Goal: Task Accomplishment & Management: Complete application form

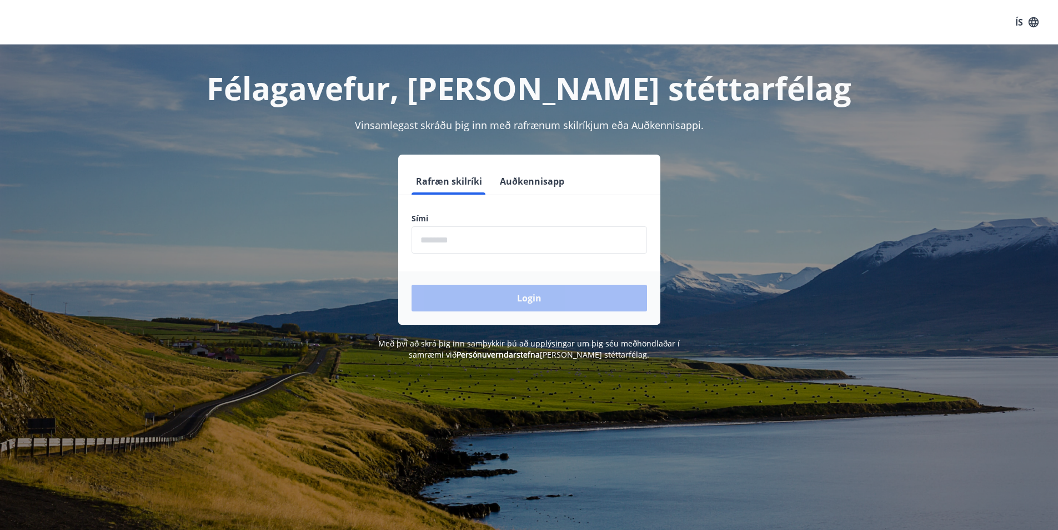
click at [452, 242] on input "phone" at bounding box center [530, 239] width 236 height 27
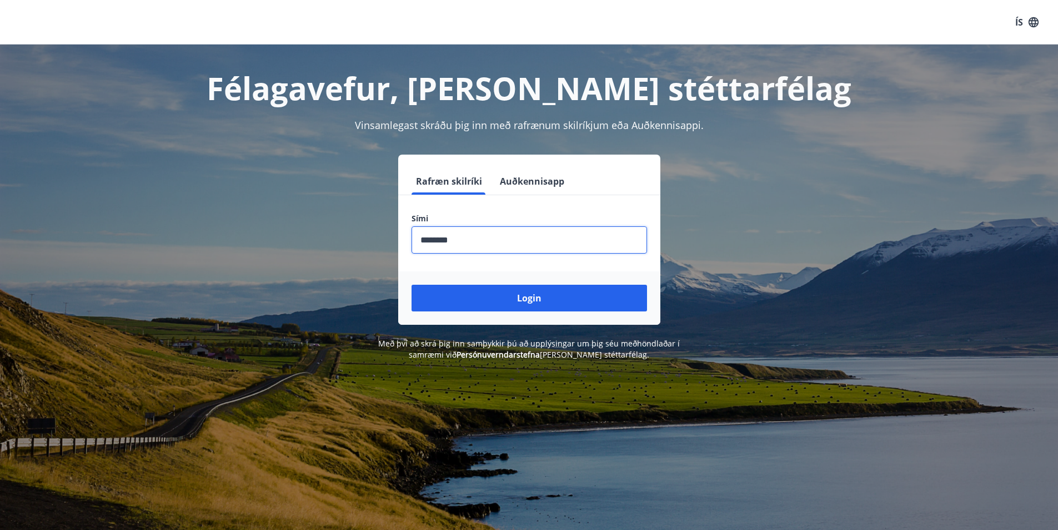
type input "********"
click at [412, 284] on button "Login" at bounding box center [530, 297] width 236 height 27
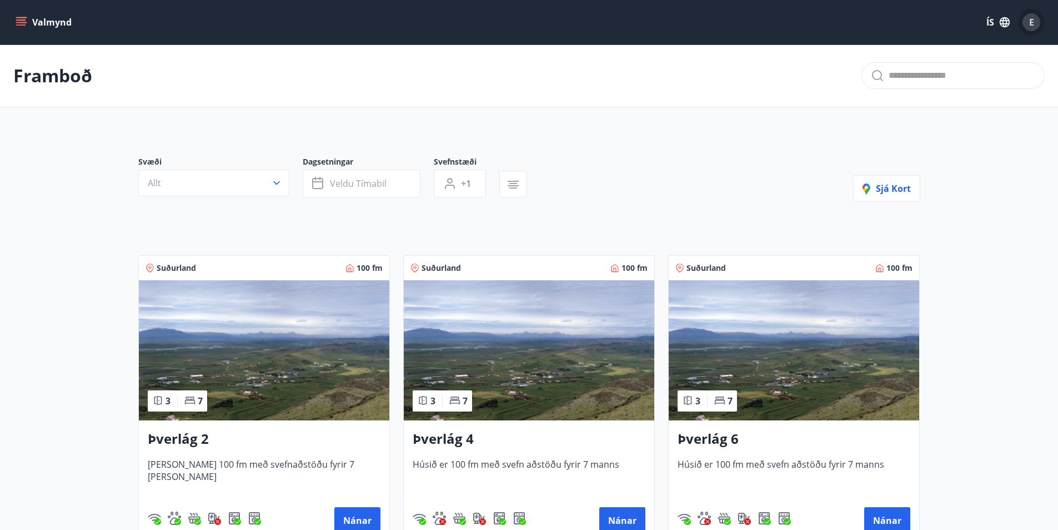
click at [1030, 19] on span "E" at bounding box center [1032, 22] width 5 height 12
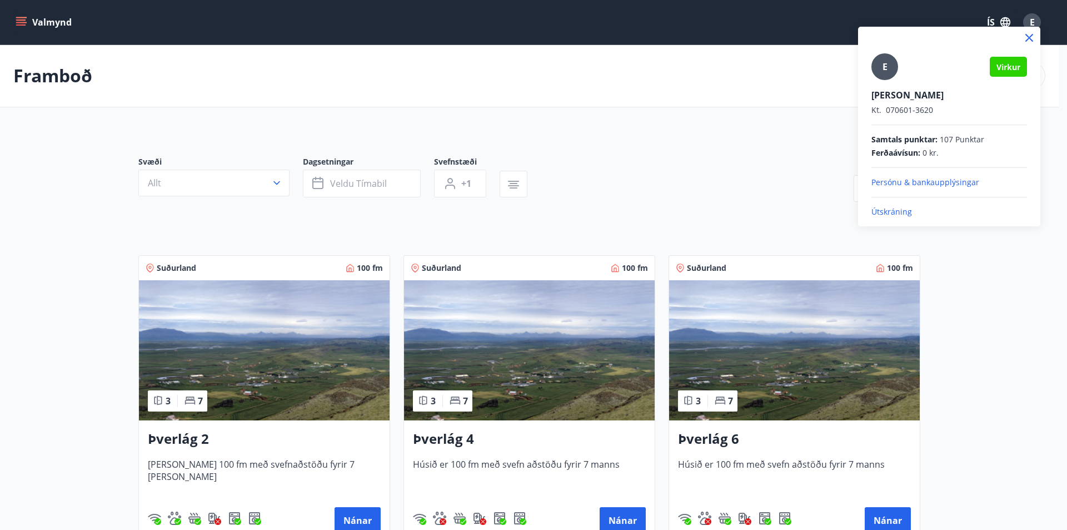
click at [912, 184] on p "Persónu & bankaupplýsingar" at bounding box center [949, 182] width 156 height 11
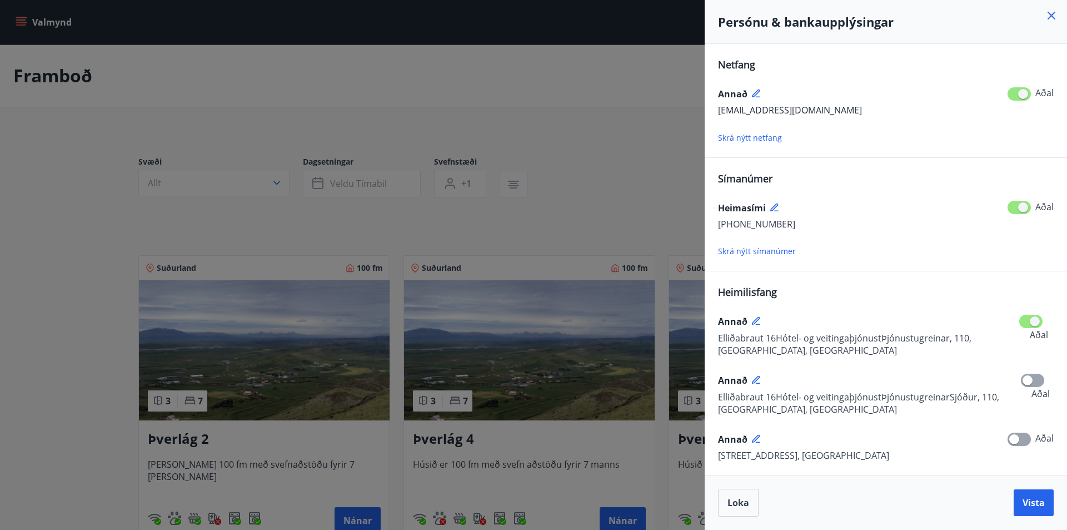
click at [1052, 9] on icon at bounding box center [1051, 15] width 13 height 13
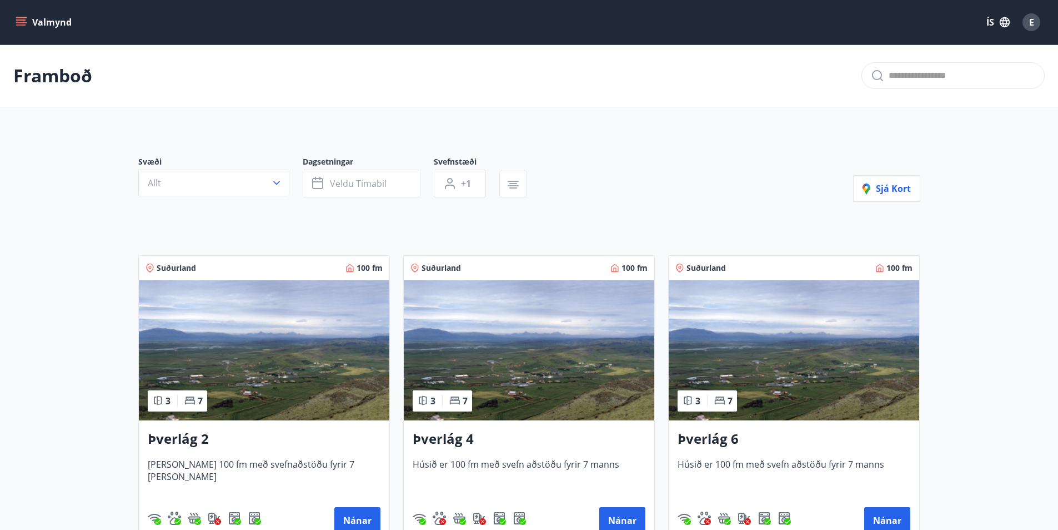
click at [11, 17] on div "Valmynd ÍS E" at bounding box center [529, 22] width 1058 height 44
click at [27, 19] on button "Valmynd" at bounding box center [44, 22] width 63 height 20
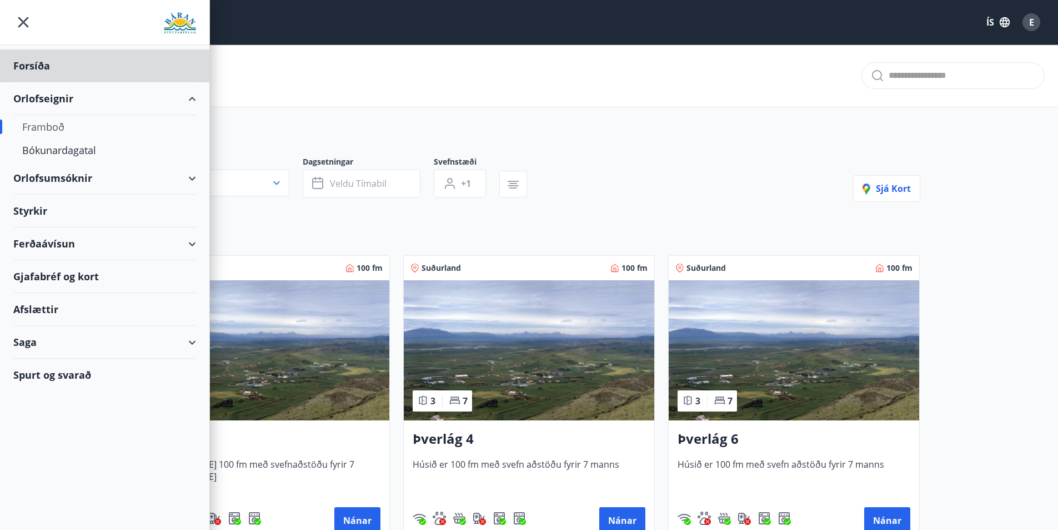
click at [23, 206] on div "Styrkir" at bounding box center [104, 210] width 183 height 33
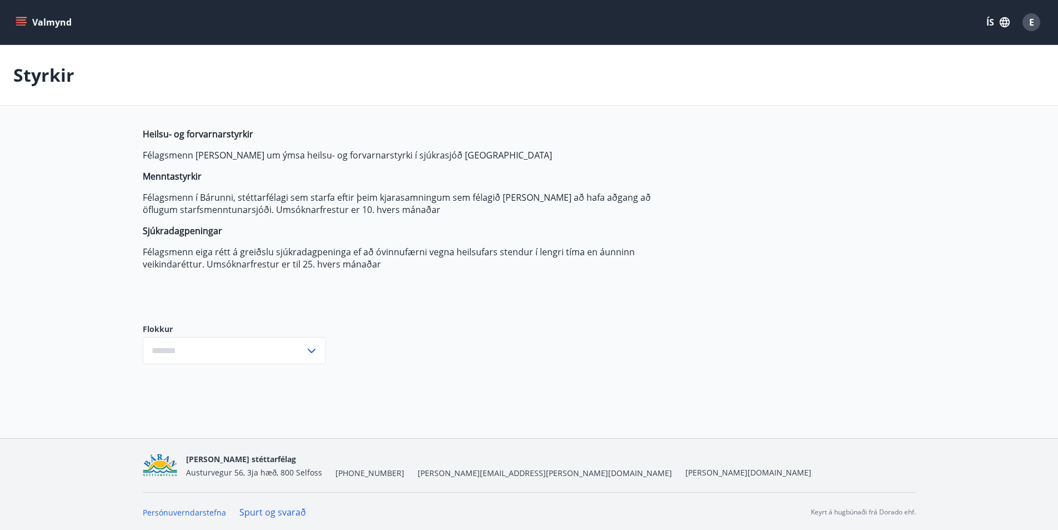
type input "***"
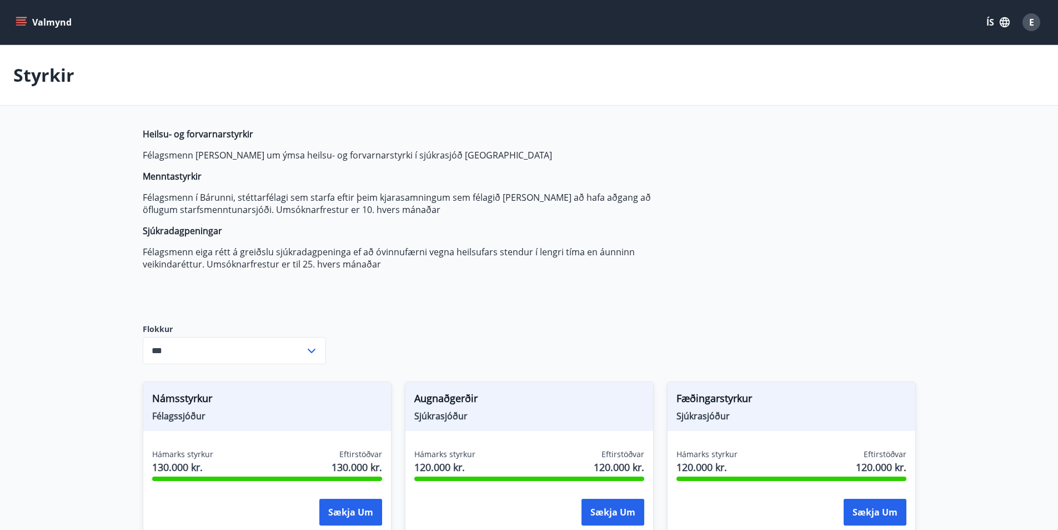
click at [19, 28] on button "Valmynd" at bounding box center [44, 22] width 63 height 20
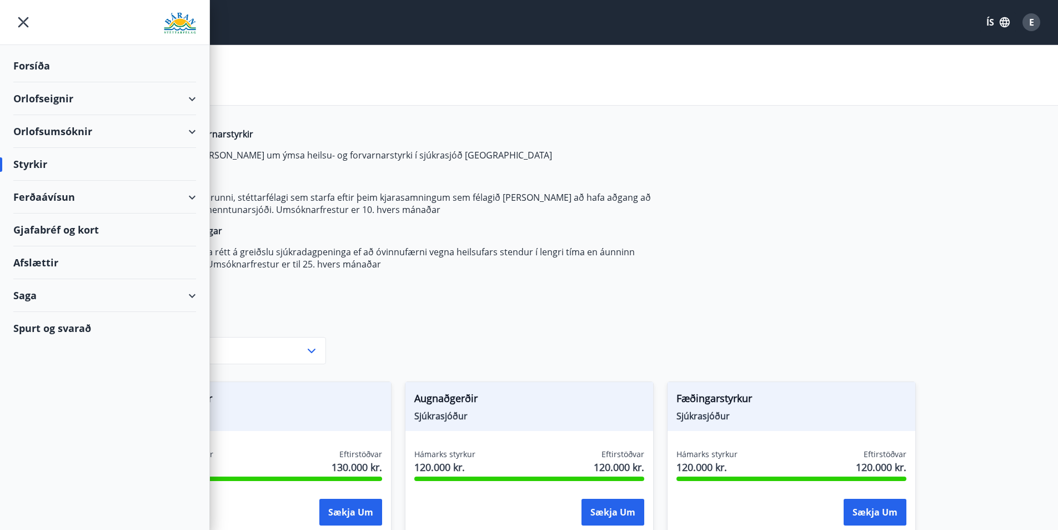
click at [122, 285] on div "Saga" at bounding box center [104, 295] width 183 height 33
click at [39, 422] on div "Inneign" at bounding box center [104, 416] width 165 height 23
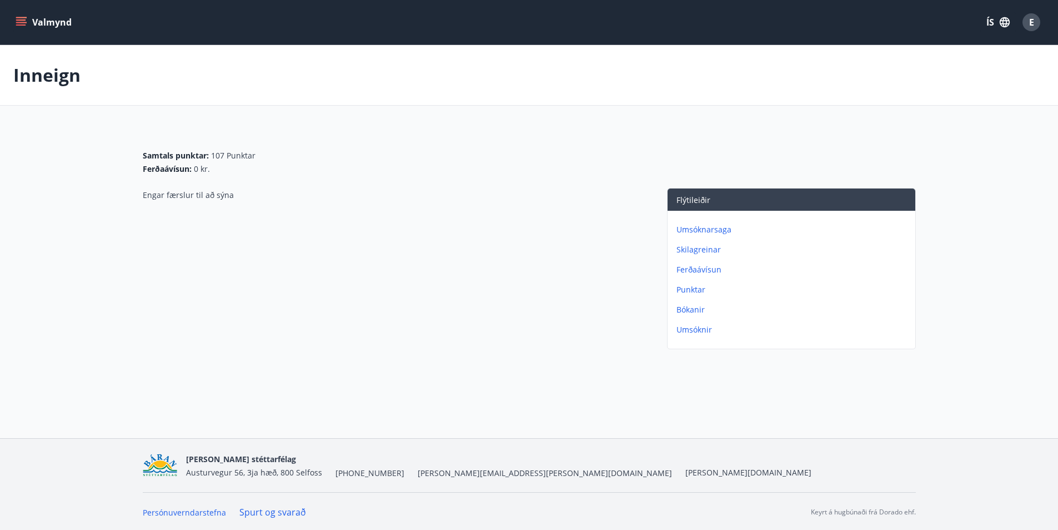
click at [688, 248] on p "Skilagreinar" at bounding box center [794, 249] width 234 height 11
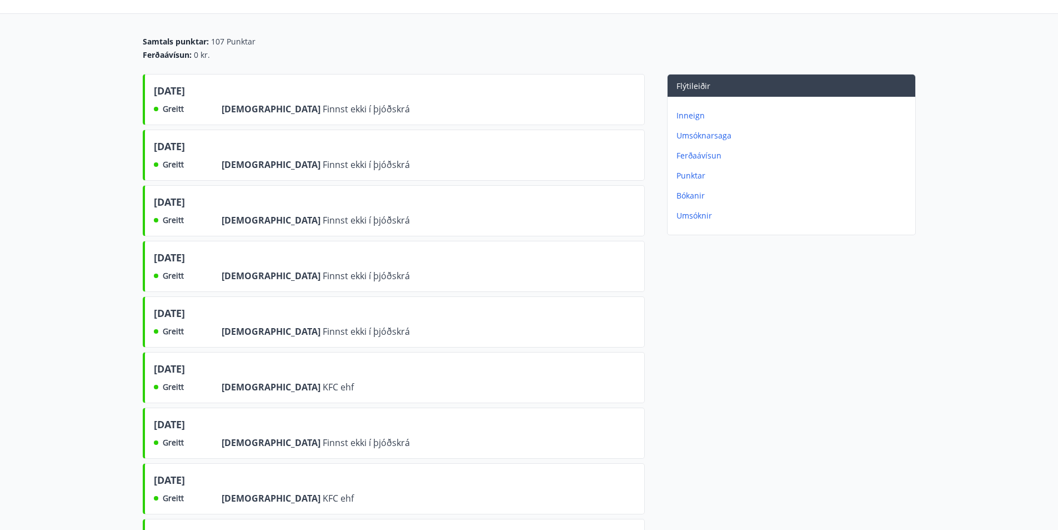
scroll to position [111, 0]
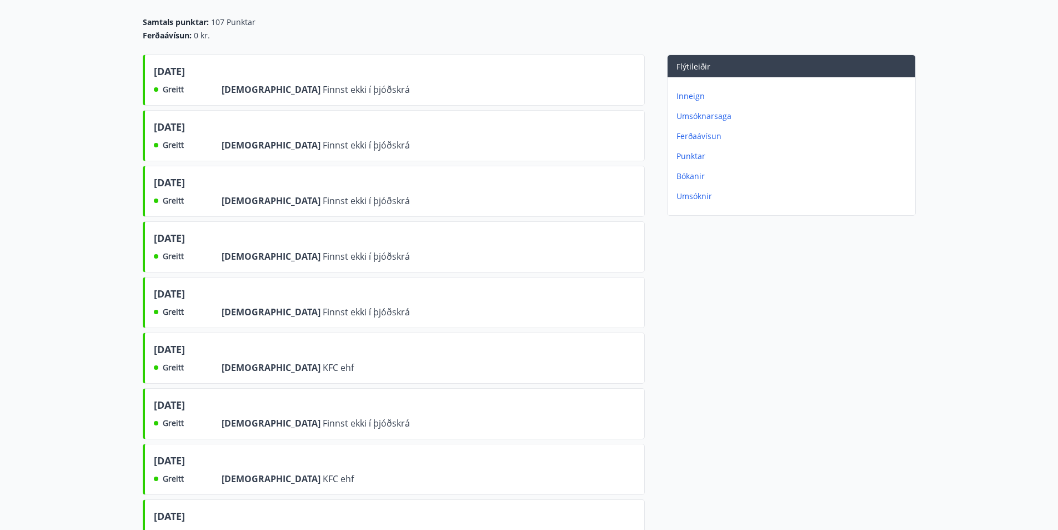
click at [184, 251] on div "Greitt" at bounding box center [179, 255] width 50 height 13
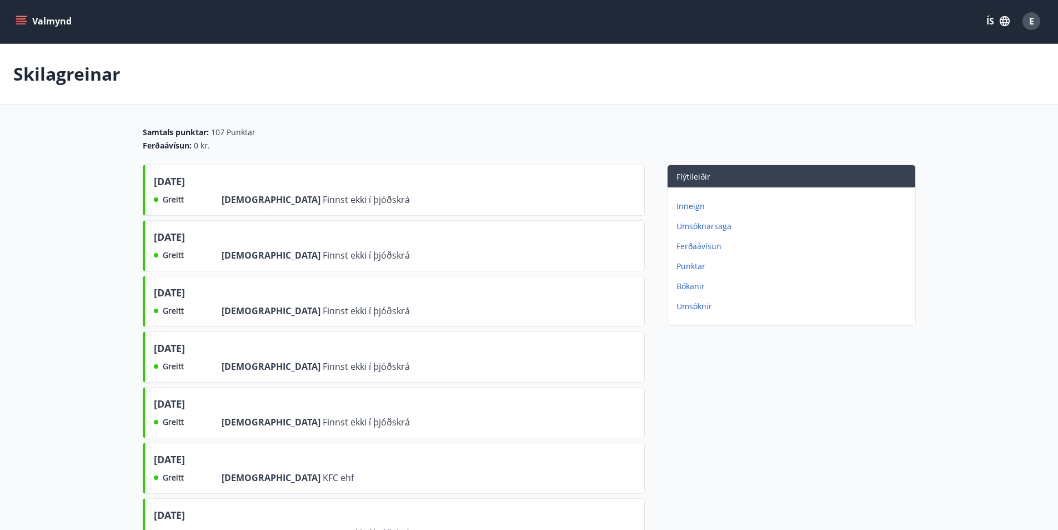
scroll to position [0, 0]
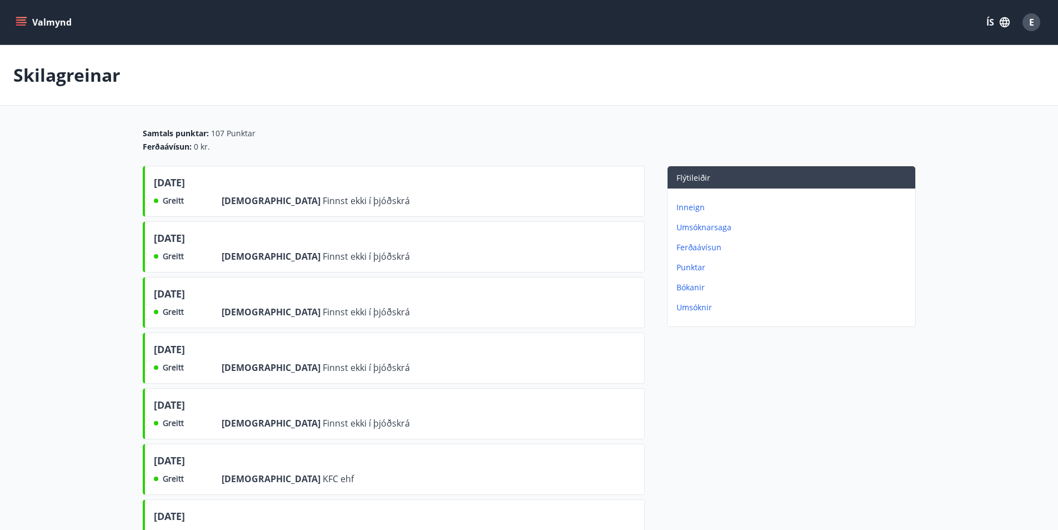
drag, startPoint x: 194, startPoint y: 293, endPoint x: 151, endPoint y: 292, distance: 43.4
click at [151, 292] on div "[DATE] Greitt Frá Finnst ekki í þjóðskrá" at bounding box center [394, 302] width 502 height 51
click at [190, 257] on div "Greitt" at bounding box center [179, 255] width 50 height 13
click at [26, 32] on div "Valmynd ÍS E" at bounding box center [529, 22] width 1032 height 27
click at [19, 21] on icon "menu" at bounding box center [21, 19] width 10 height 1
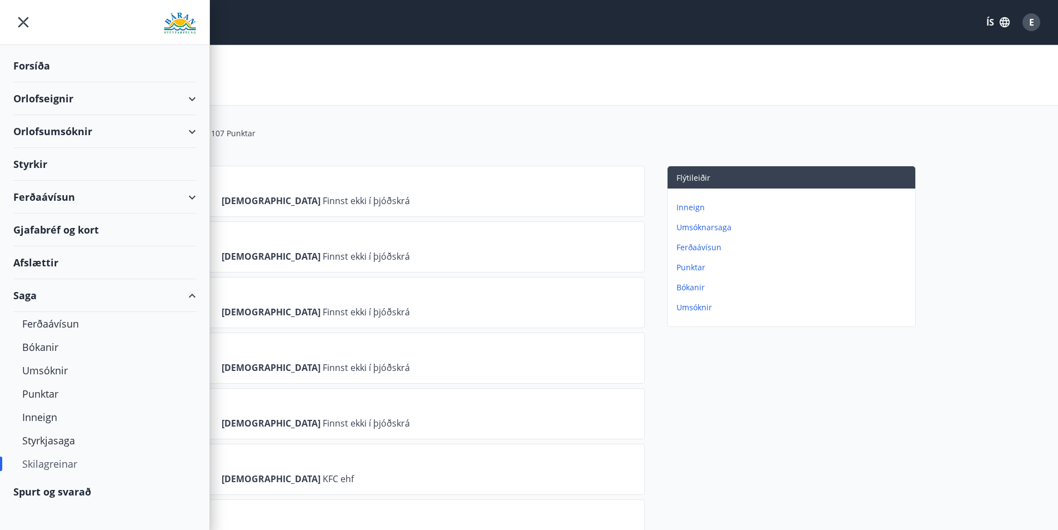
click at [46, 165] on div "Styrkir" at bounding box center [104, 164] width 183 height 33
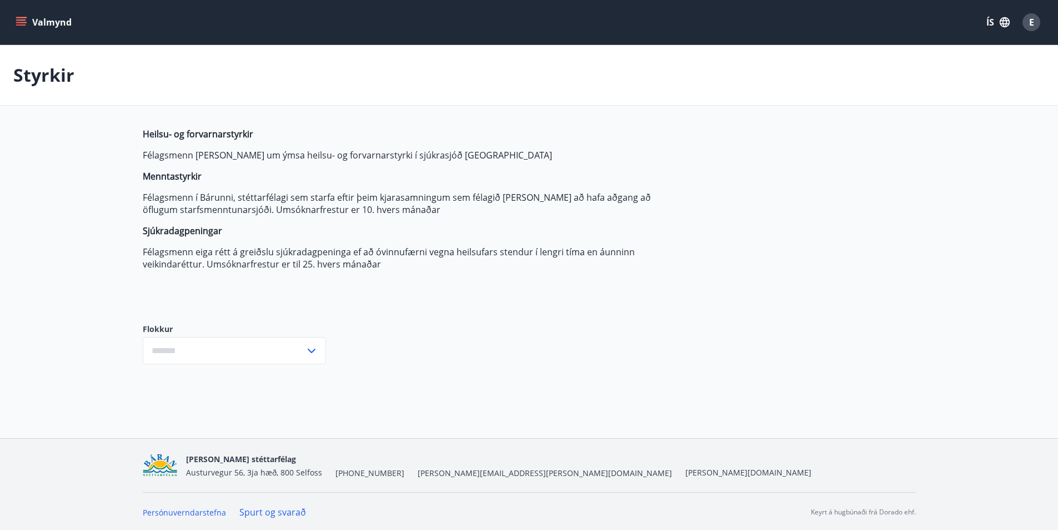
type input "***"
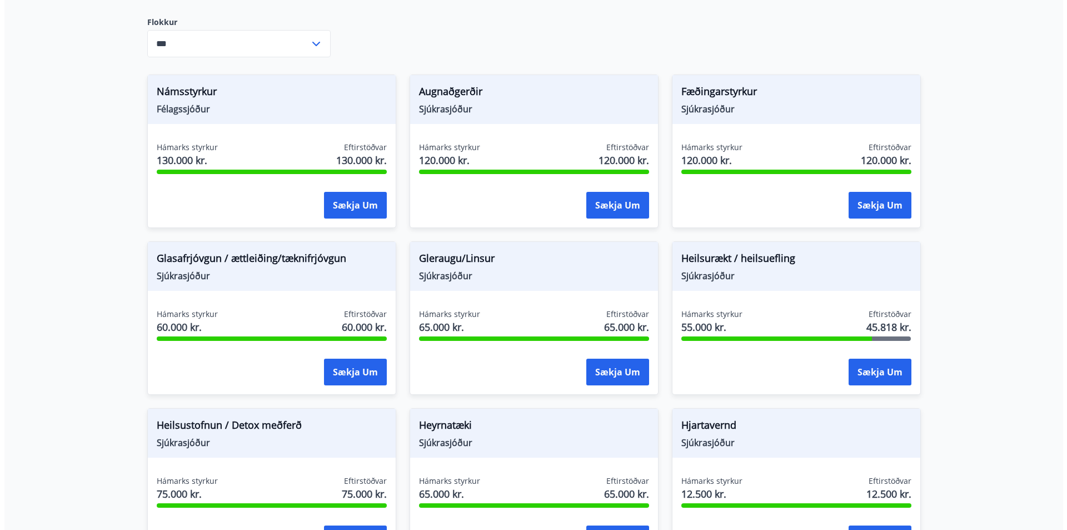
scroll to position [333, 0]
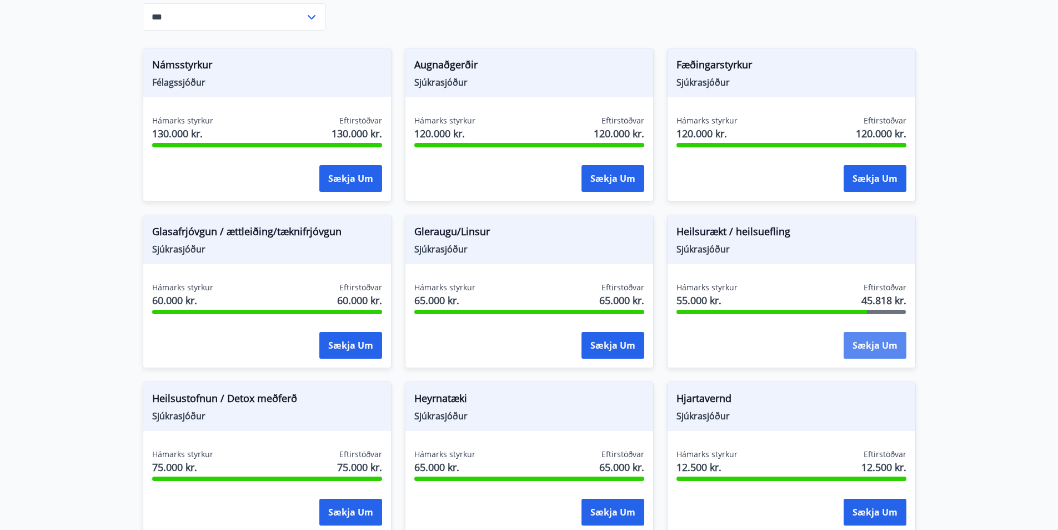
click at [871, 347] on button "Sækja um" at bounding box center [875, 345] width 63 height 27
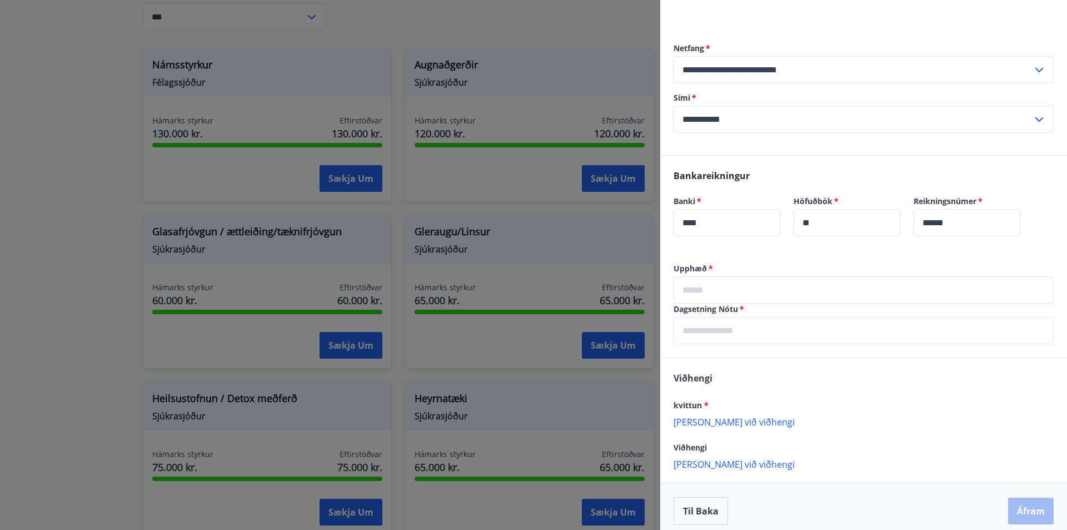
scroll to position [111, 0]
click at [725, 289] on input "text" at bounding box center [863, 288] width 380 height 27
click at [707, 336] on input "text" at bounding box center [863, 329] width 380 height 27
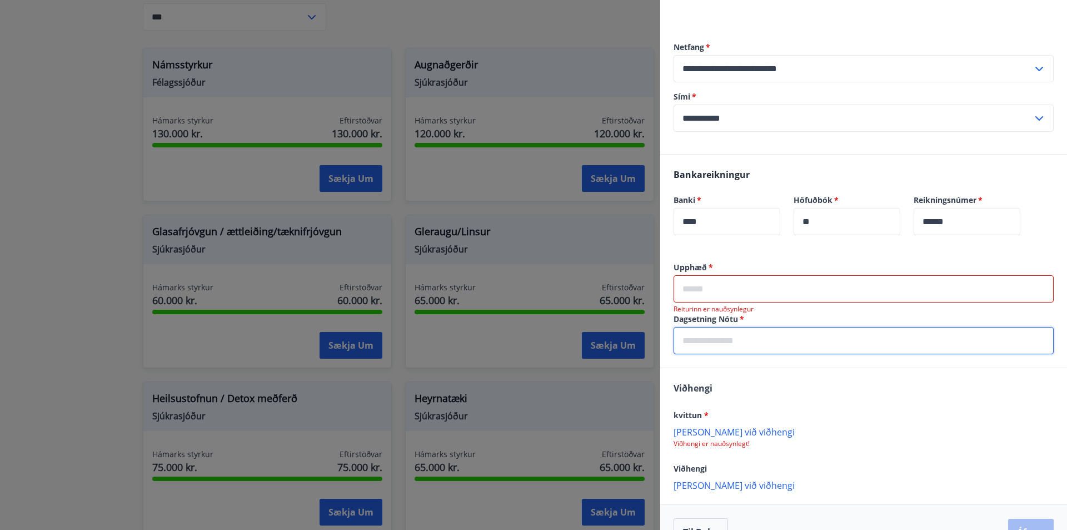
scroll to position [141, 0]
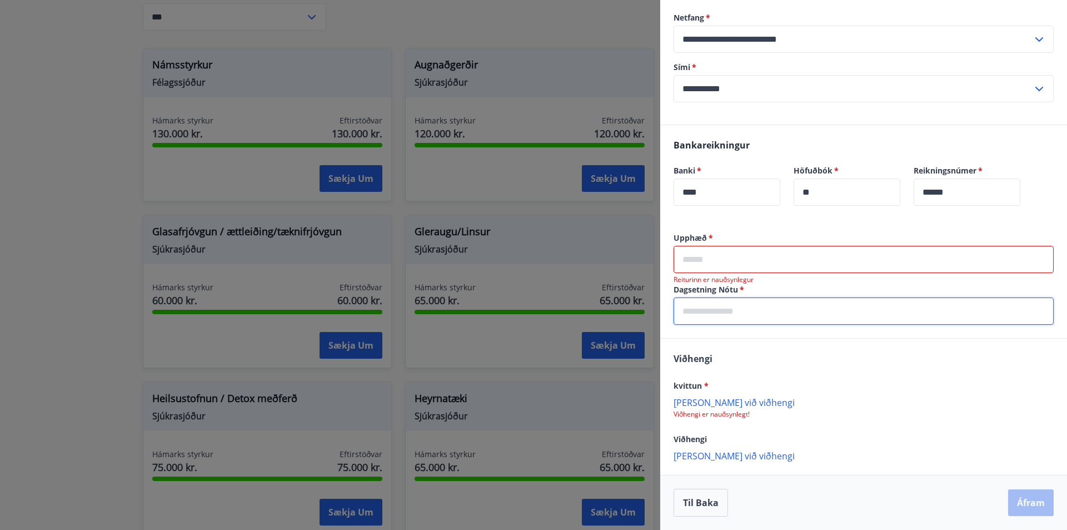
click at [847, 358] on div "Viðhengi kvittun * Bæta við viðhengi Viðhengi er nauðsynlegt! Viðhengi Bæta við…" at bounding box center [863, 406] width 407 height 136
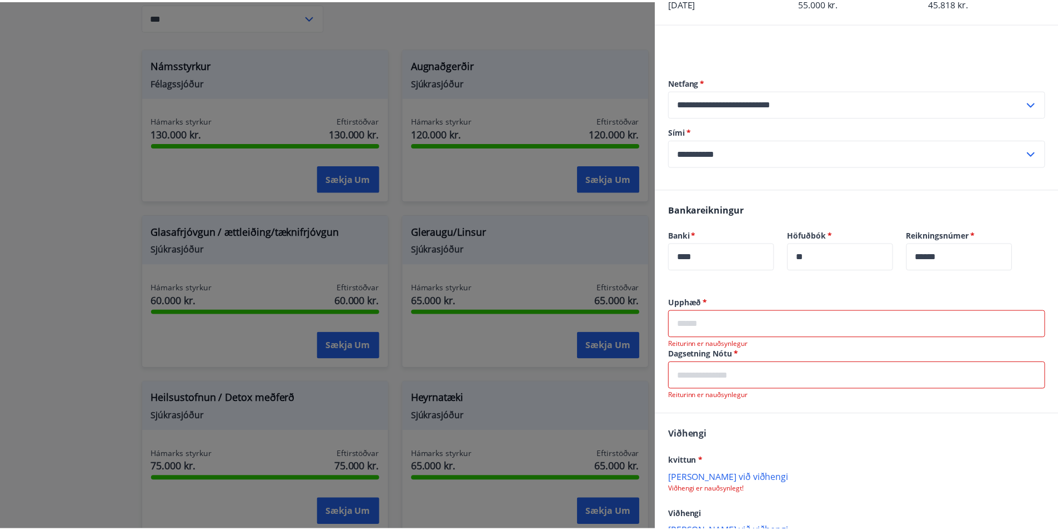
scroll to position [0, 0]
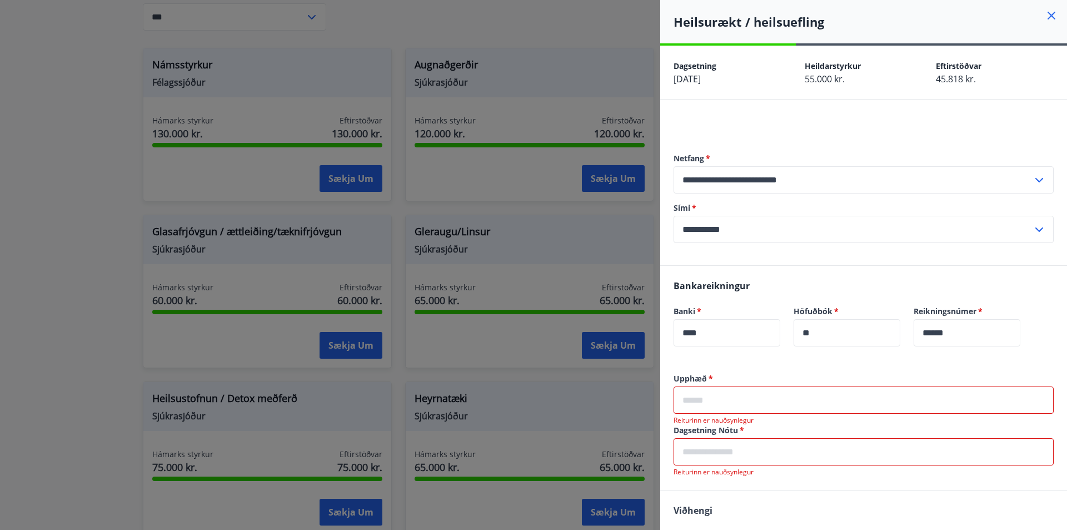
drag, startPoint x: 1045, startPoint y: 11, endPoint x: 1015, endPoint y: 26, distance: 33.3
click at [1045, 11] on icon at bounding box center [1051, 15] width 13 height 13
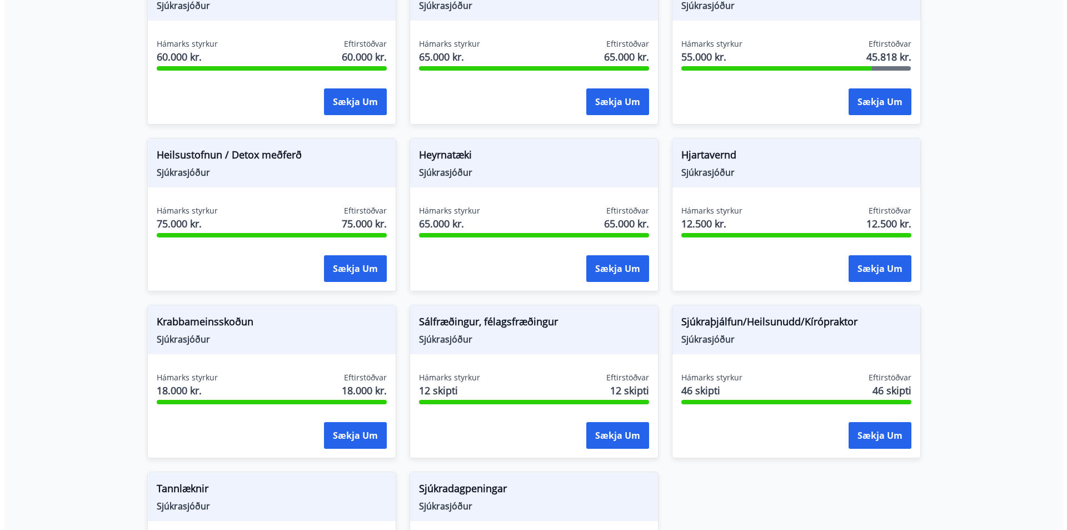
scroll to position [556, 0]
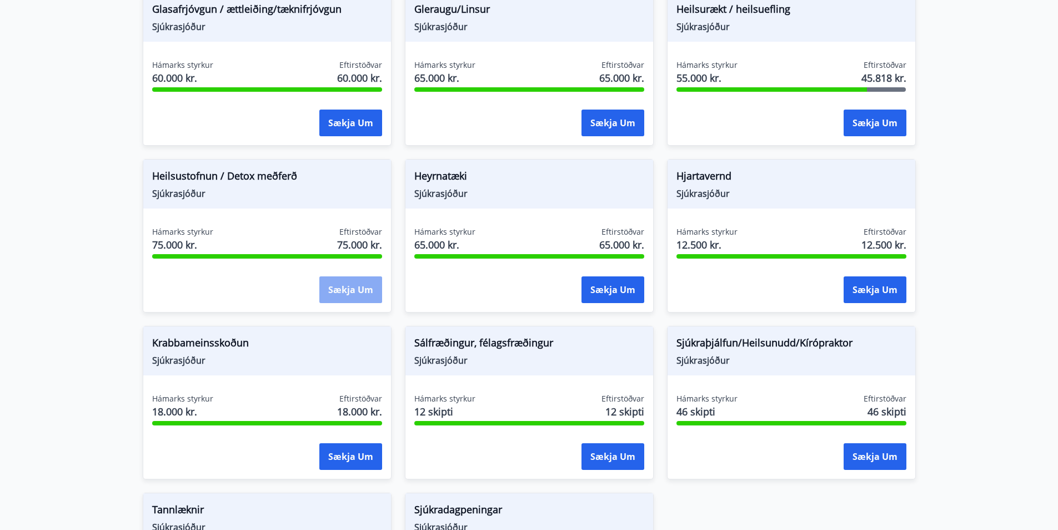
click at [339, 295] on button "Sækja um" at bounding box center [350, 289] width 63 height 27
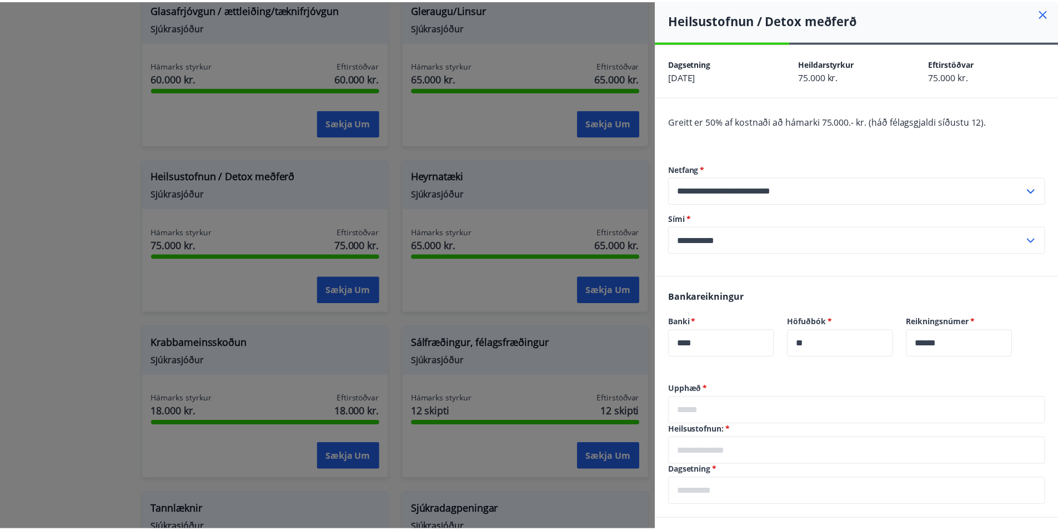
scroll to position [0, 0]
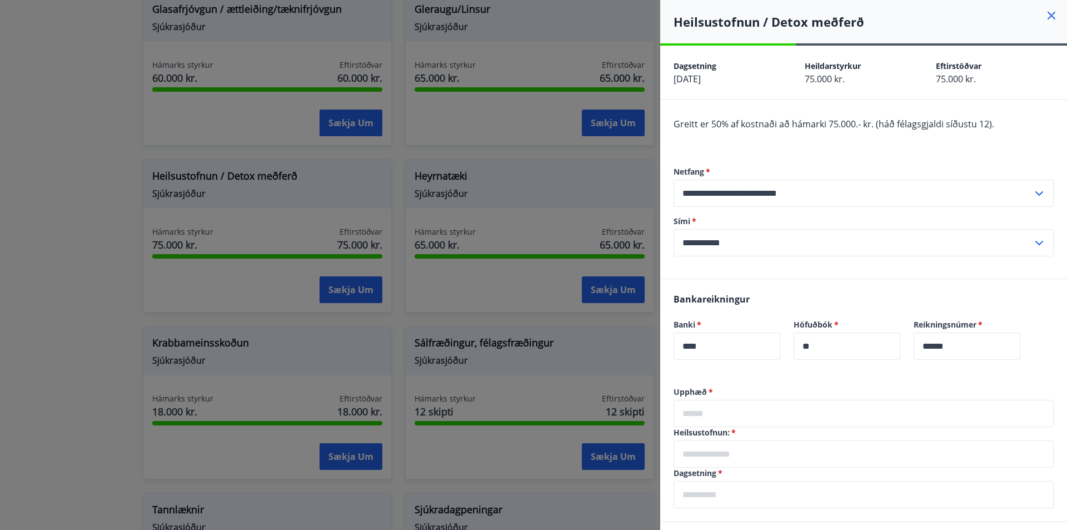
click at [1045, 12] on icon at bounding box center [1051, 15] width 13 height 13
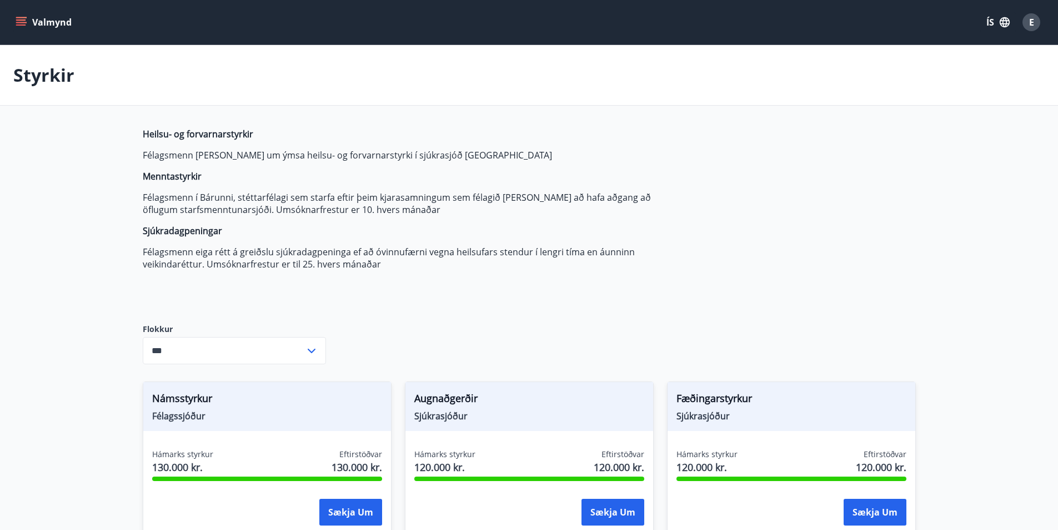
click at [293, 335] on div "Flokkur *** ​" at bounding box center [234, 343] width 183 height 40
click at [23, 22] on icon "menu" at bounding box center [21, 22] width 11 height 11
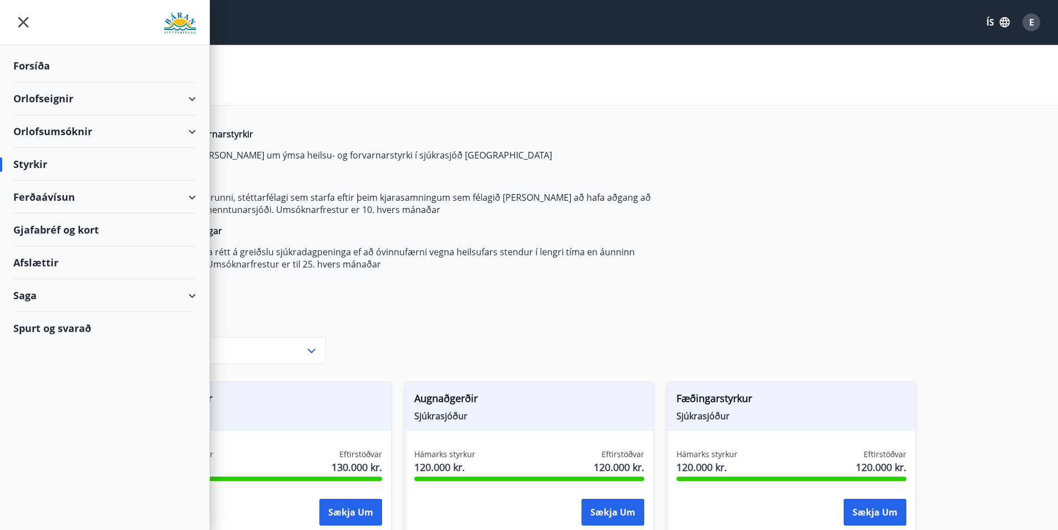
click at [199, 134] on div "Orlofsumsóknir" at bounding box center [104, 131] width 209 height 33
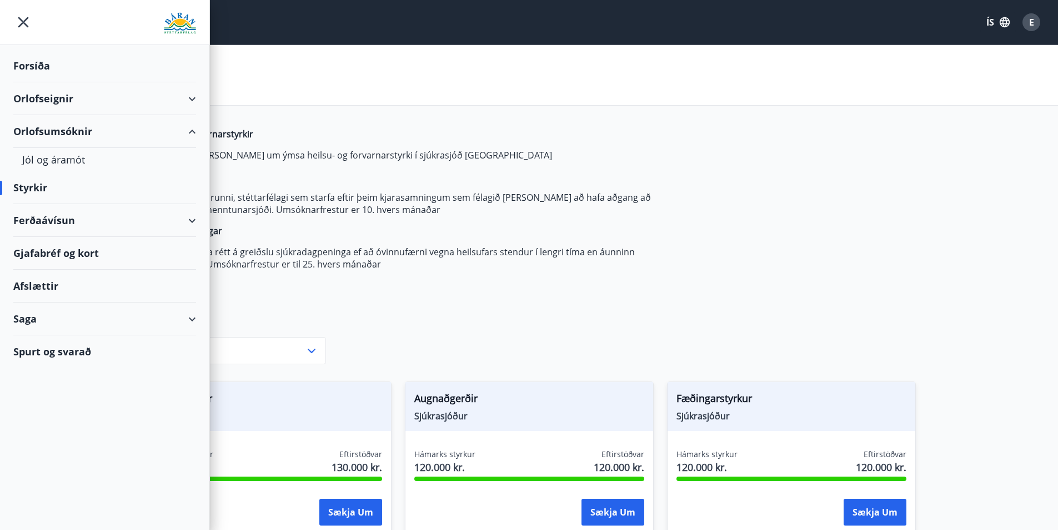
click at [192, 97] on div "Orlofseignir" at bounding box center [104, 98] width 183 height 33
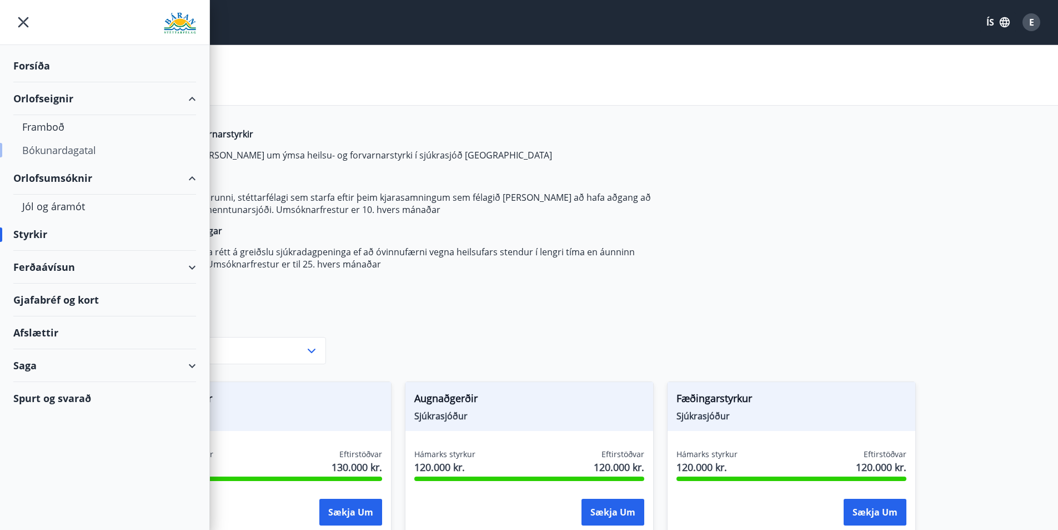
click at [53, 147] on div "Bókunardagatal" at bounding box center [104, 149] width 165 height 23
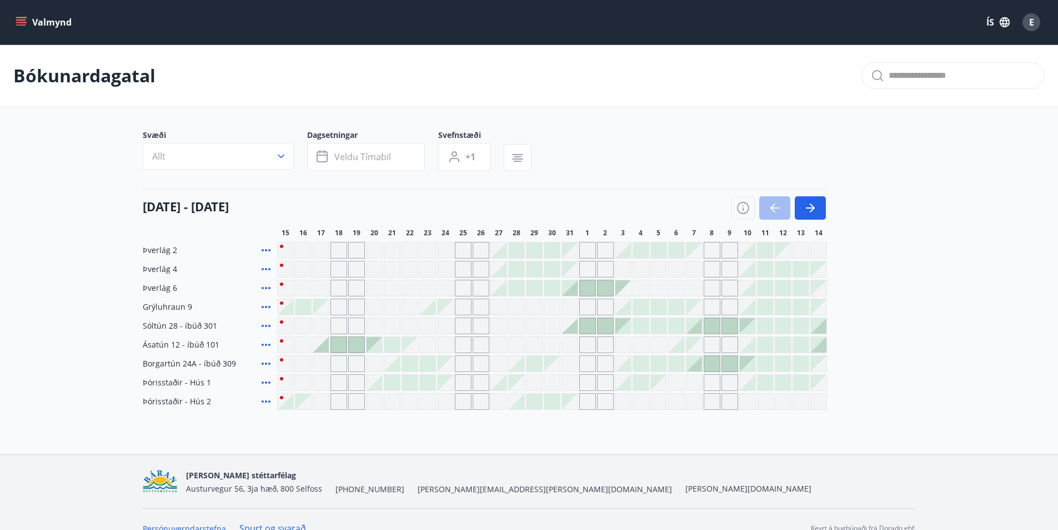
click at [588, 326] on div at bounding box center [588, 326] width 16 height 16
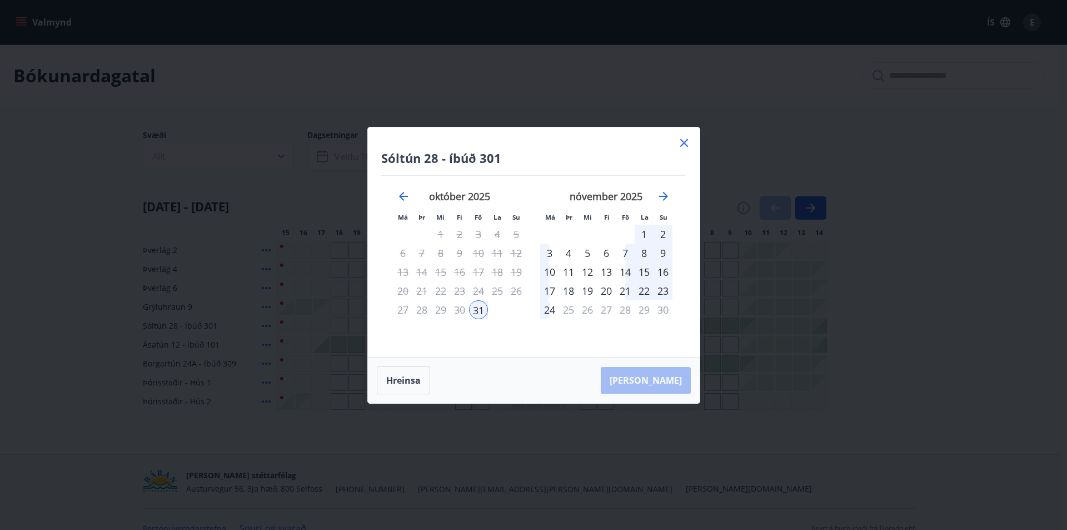
click at [686, 139] on icon at bounding box center [684, 143] width 8 height 8
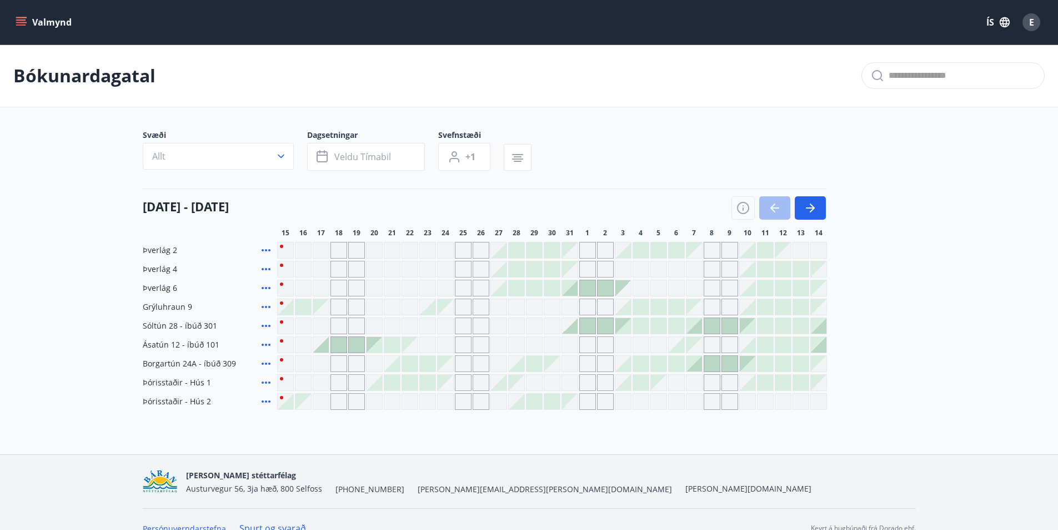
click at [24, 14] on button "Valmynd" at bounding box center [44, 22] width 63 height 20
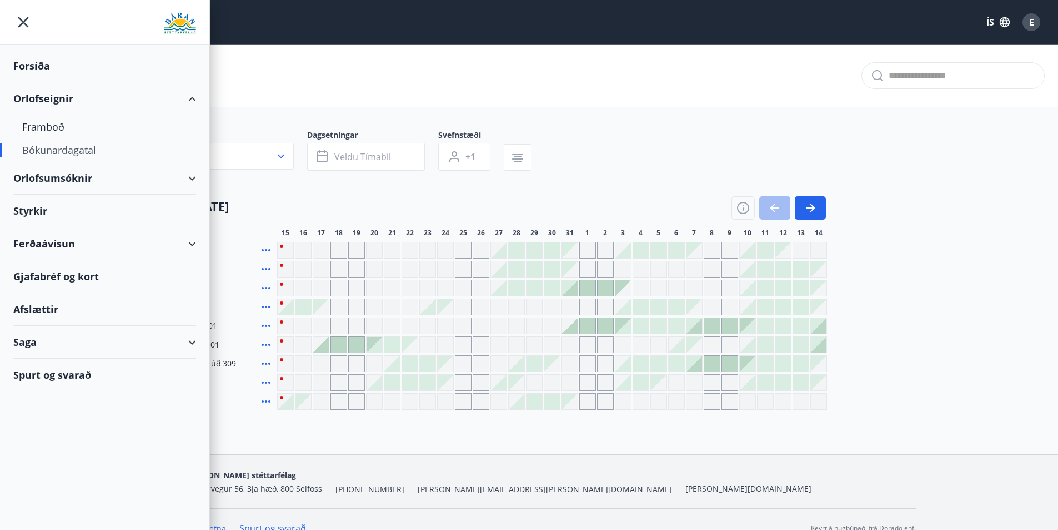
click at [90, 250] on div "Ferðaávísun" at bounding box center [104, 243] width 183 height 33
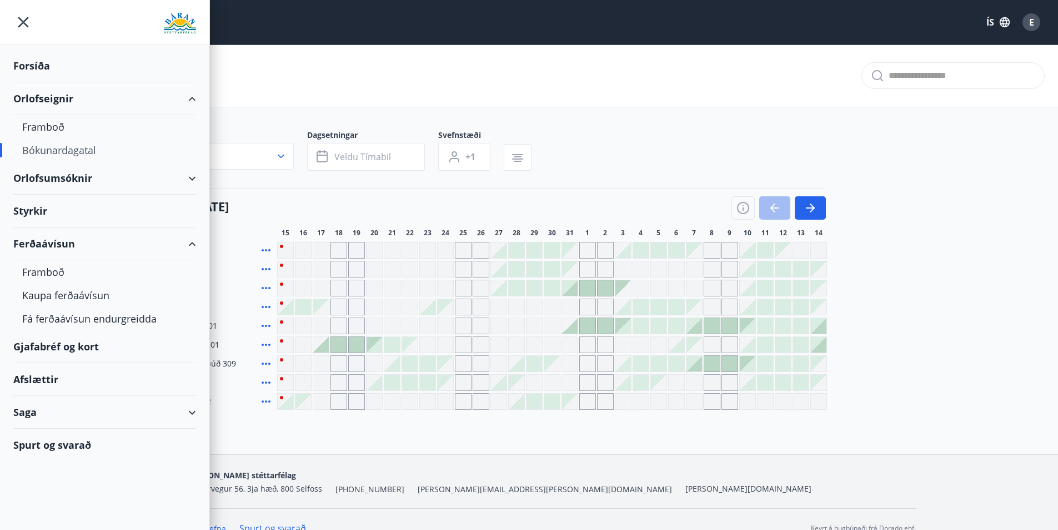
click at [189, 239] on div "Ferðaávísun" at bounding box center [104, 243] width 183 height 33
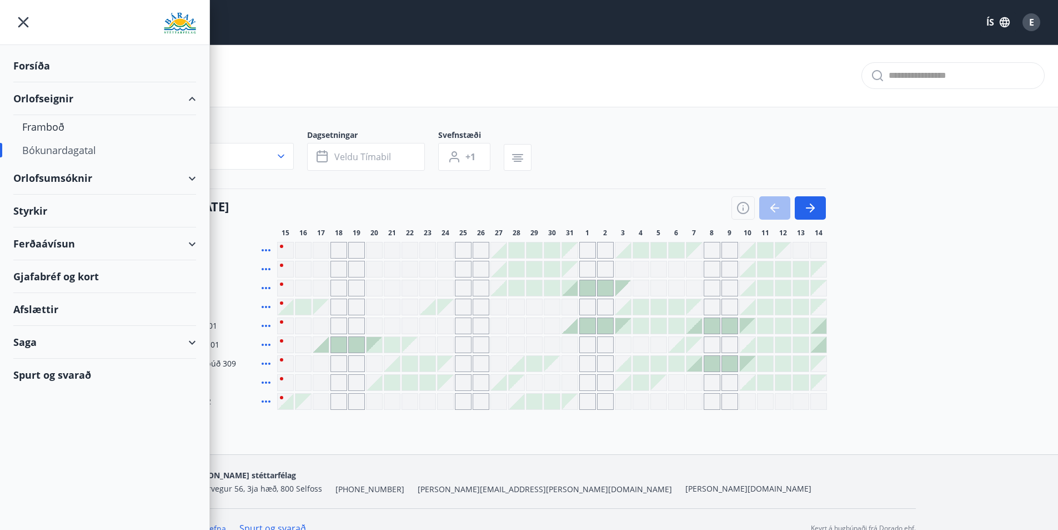
click at [189, 239] on div "Ferðaávísun" at bounding box center [104, 243] width 183 height 33
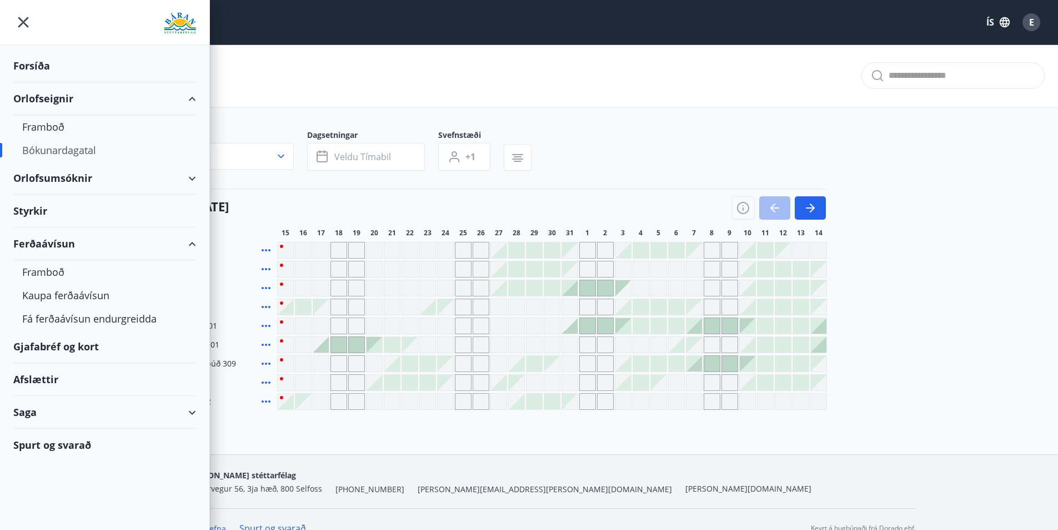
click at [80, 352] on div "Gjafabréf og kort" at bounding box center [104, 346] width 183 height 33
click at [48, 382] on div "Afslættir" at bounding box center [104, 379] width 183 height 33
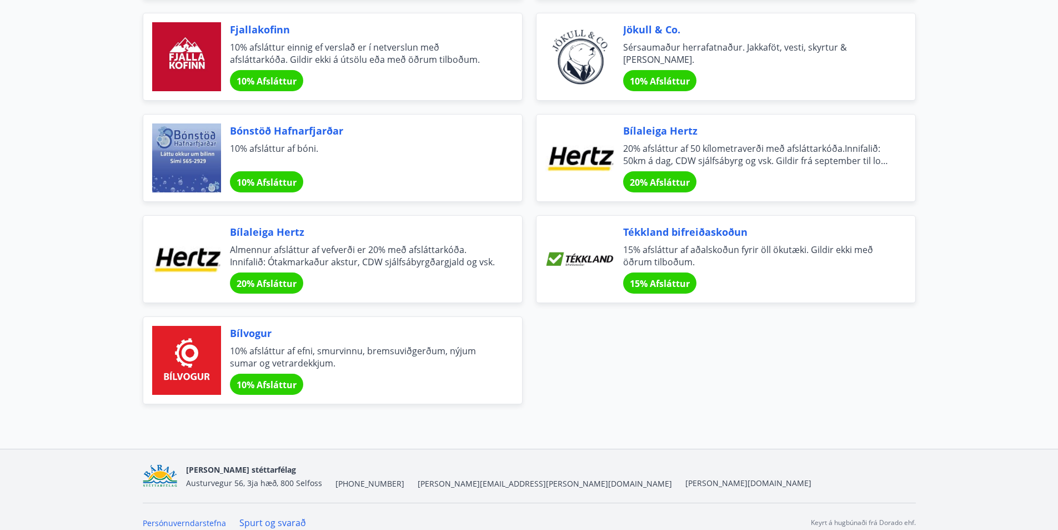
scroll to position [3778, 0]
